Goal: Use online tool/utility: Utilize a website feature to perform a specific function

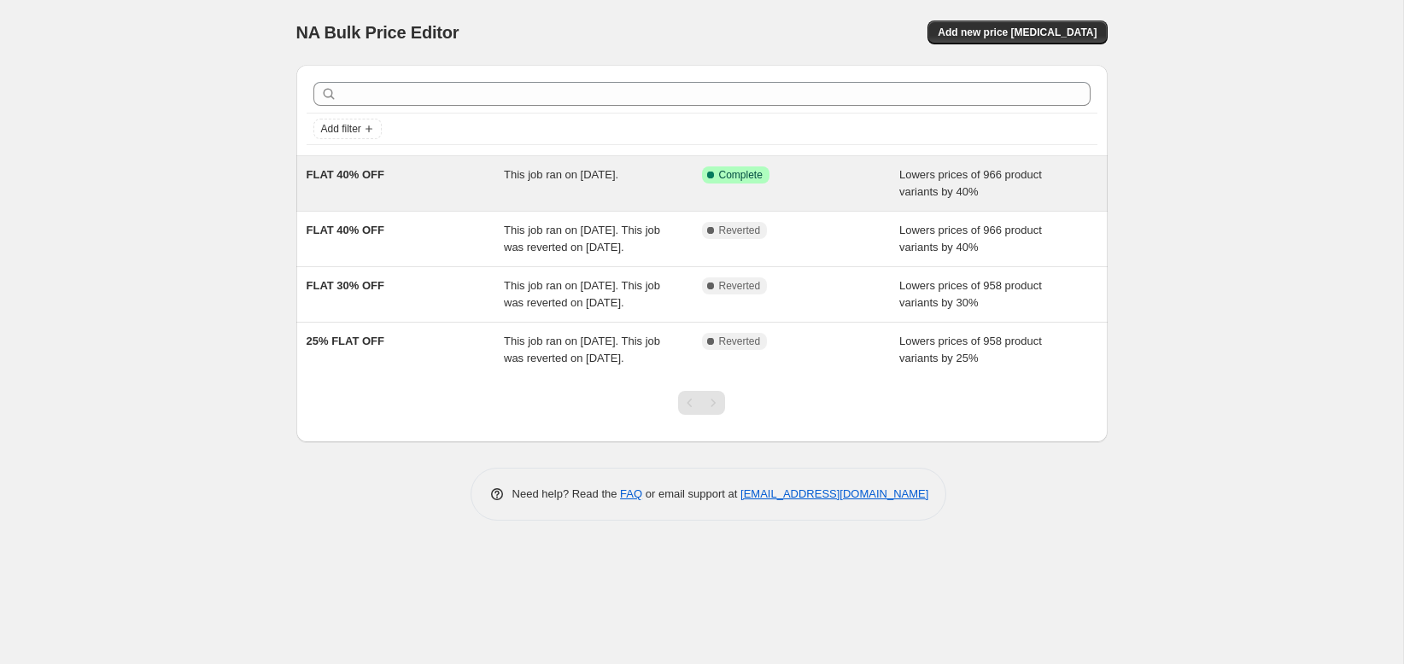
click at [737, 191] on div "Success Complete Complete" at bounding box center [801, 184] width 198 height 34
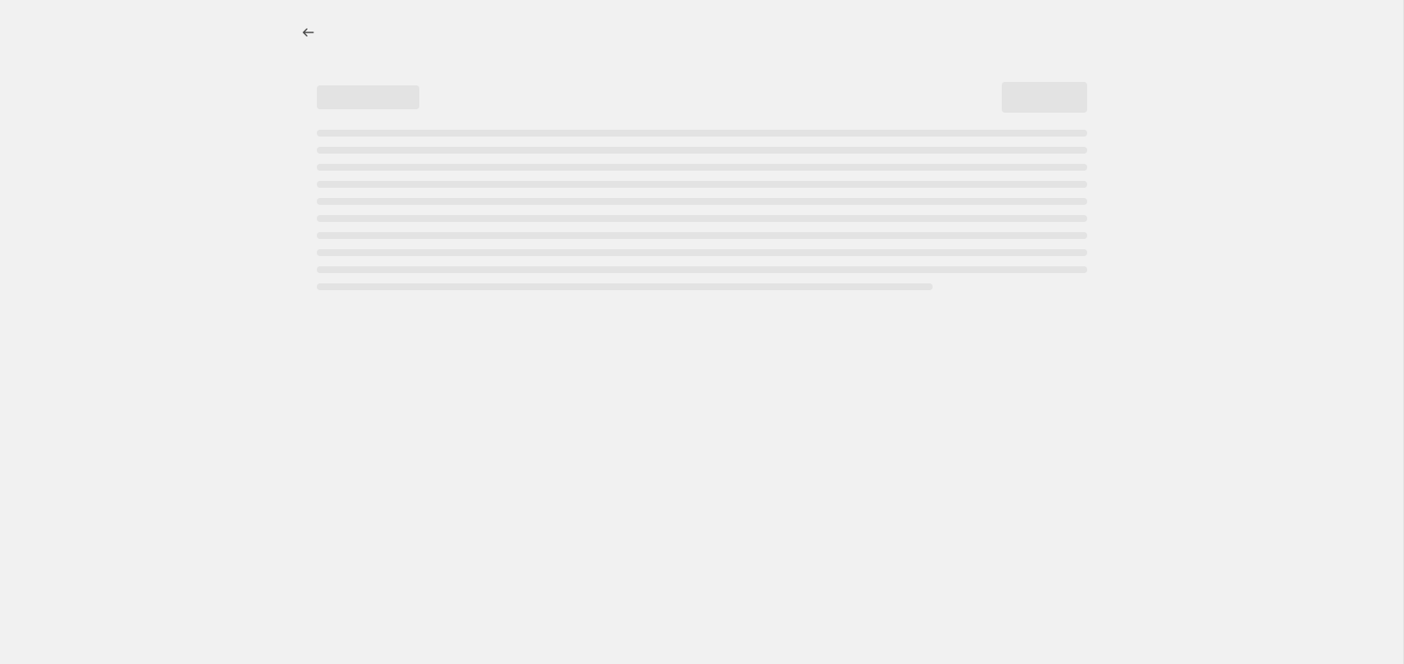
select select "percentage"
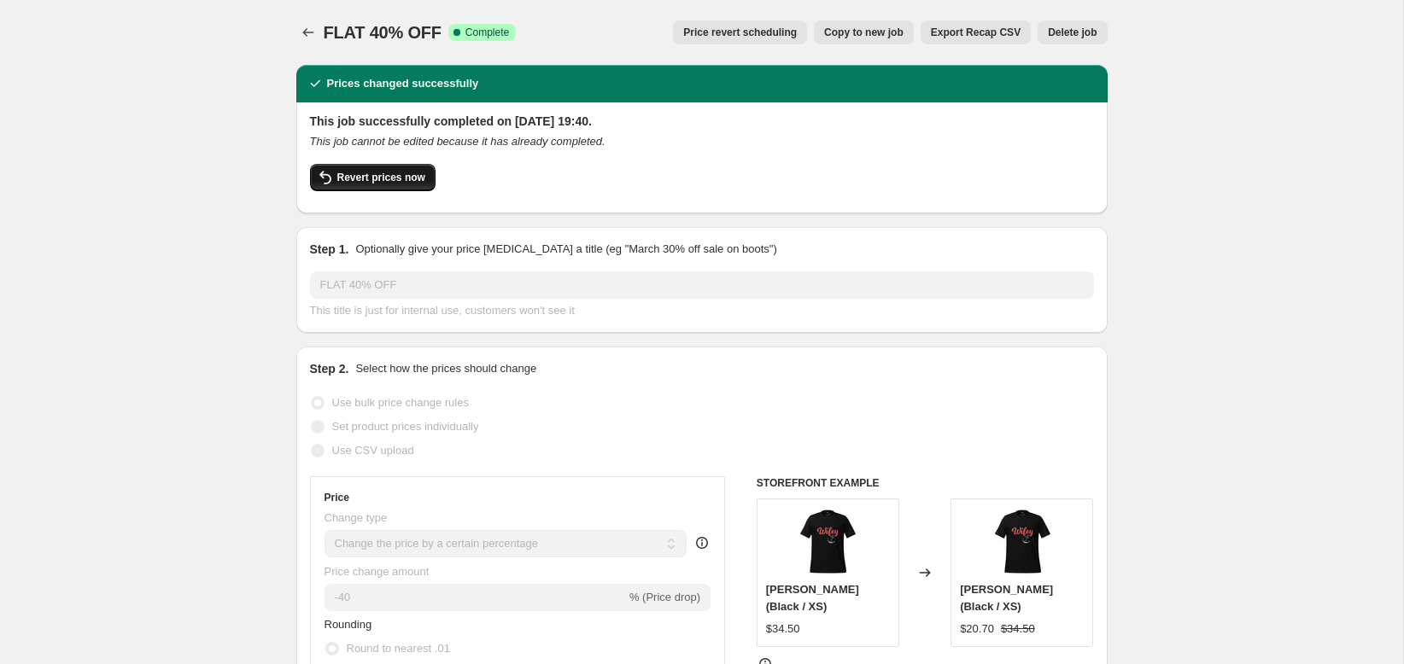
click at [398, 174] on span "Revert prices now" at bounding box center [381, 178] width 88 height 14
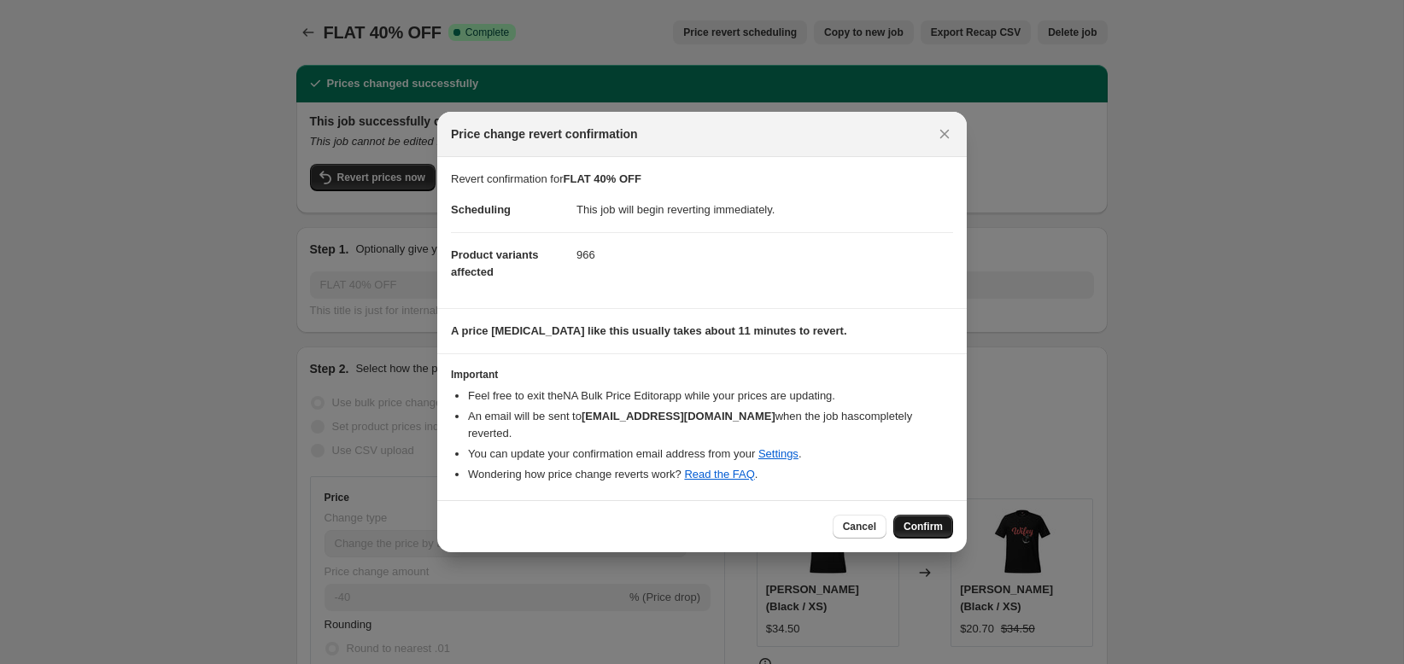
click at [929, 520] on span "Confirm" at bounding box center [922, 527] width 39 height 14
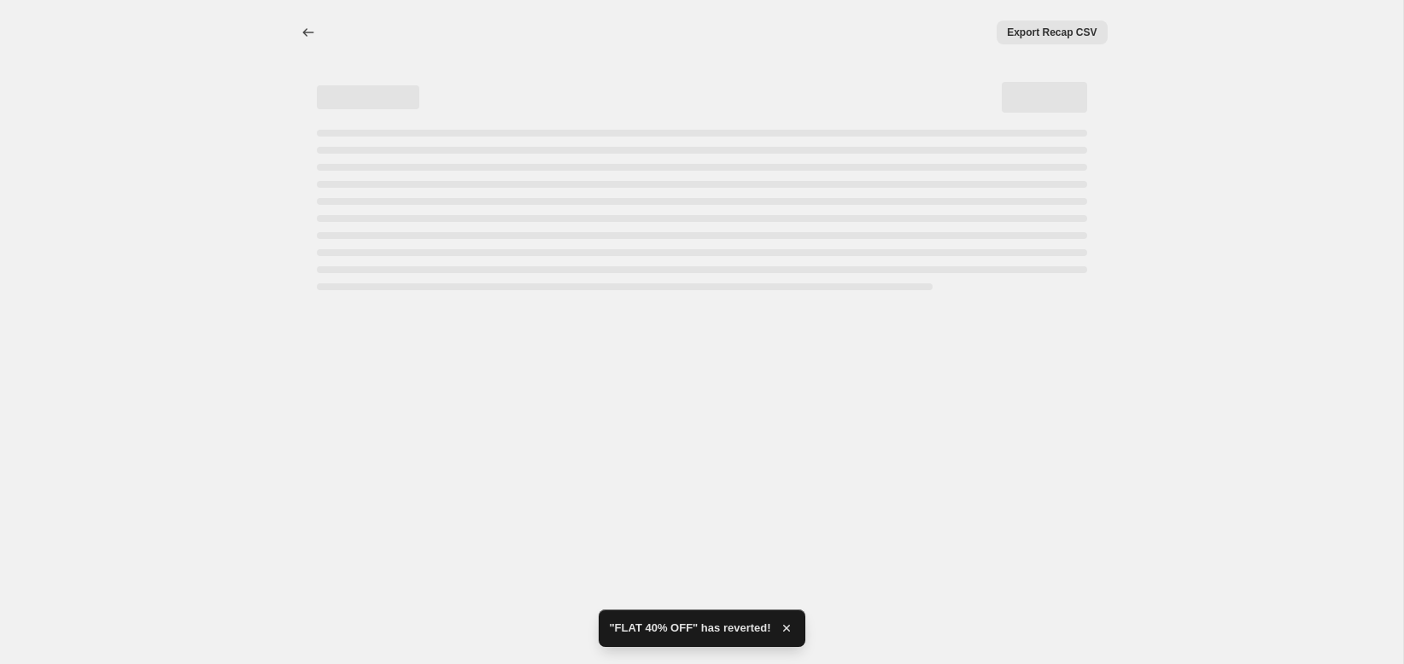
select select "percentage"
